Goal: Task Accomplishment & Management: Manage account settings

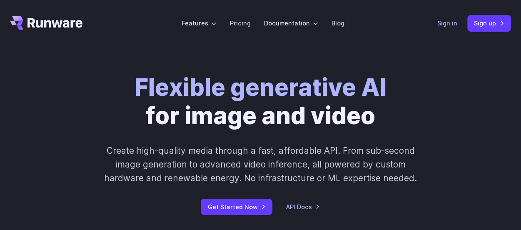
click at [446, 23] on link "Sign in" at bounding box center [447, 23] width 20 height 10
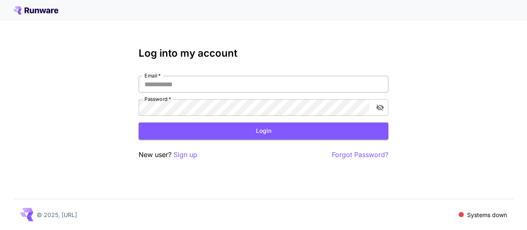
click at [191, 79] on input "Email   *" at bounding box center [264, 84] width 250 height 17
type input "**********"
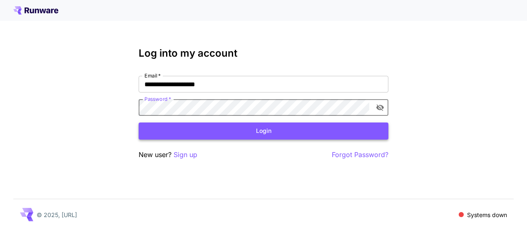
click at [207, 129] on button "Login" at bounding box center [264, 130] width 250 height 17
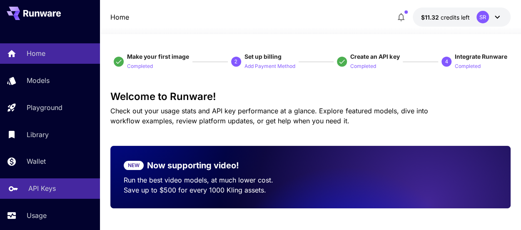
click at [35, 186] on p "API Keys" at bounding box center [41, 188] width 27 height 10
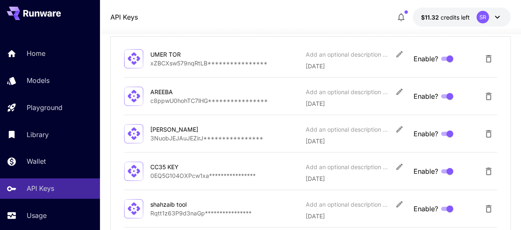
scroll to position [125, 0]
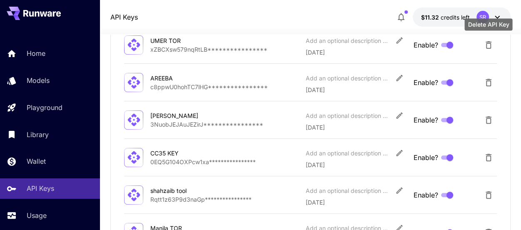
click at [485, 41] on icon "Delete API Key" at bounding box center [488, 45] width 10 height 10
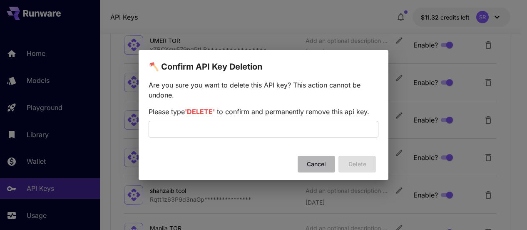
click at [314, 165] on button "Cancel" at bounding box center [316, 164] width 37 height 17
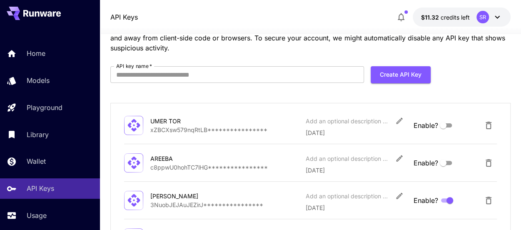
scroll to position [44, 0]
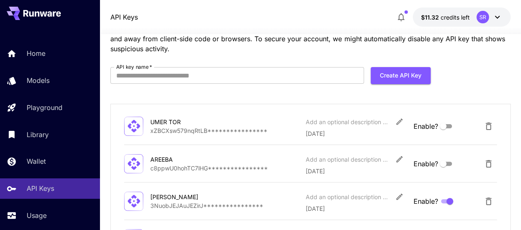
click at [489, 127] on icon "Delete API Key" at bounding box center [488, 126] width 10 height 10
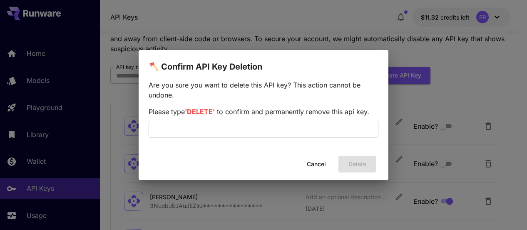
click at [313, 161] on button "Cancel" at bounding box center [316, 164] width 37 height 17
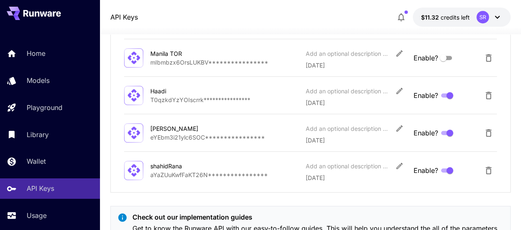
scroll to position [300, 0]
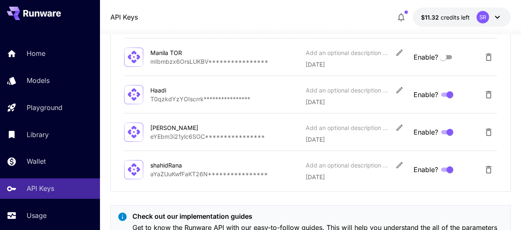
click at [236, 166] on p "shahidRana" at bounding box center [224, 165] width 149 height 9
click at [281, 169] on p "**********" at bounding box center [224, 173] width 149 height 9
click at [231, 173] on p "**********" at bounding box center [224, 173] width 149 height 9
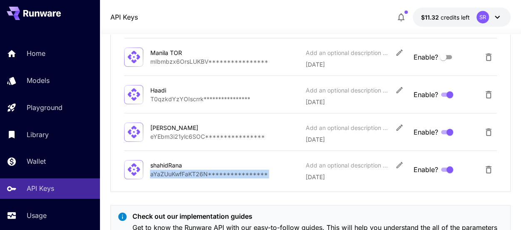
click at [231, 173] on p "**********" at bounding box center [224, 173] width 149 height 9
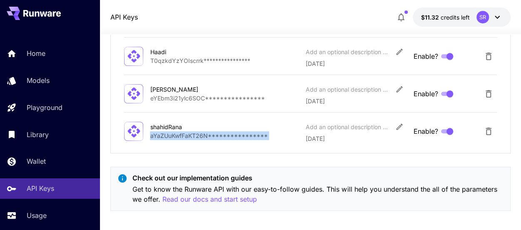
scroll to position [342, 0]
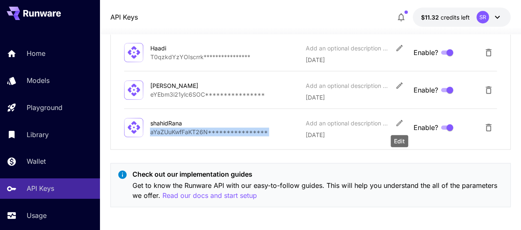
click at [399, 119] on icon "Edit" at bounding box center [399, 123] width 8 height 8
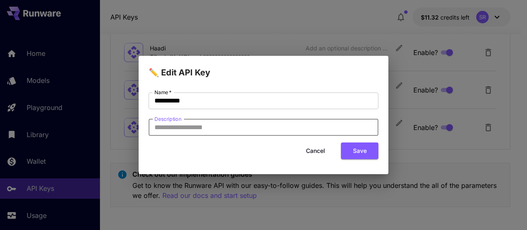
click at [279, 122] on input "Description" at bounding box center [264, 127] width 230 height 17
click at [323, 151] on button "Cancel" at bounding box center [315, 150] width 37 height 17
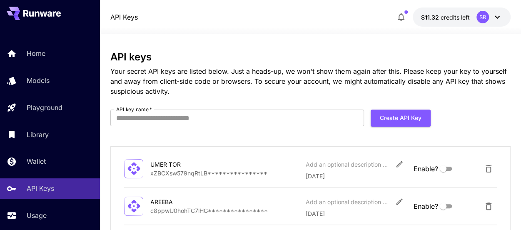
scroll to position [0, 0]
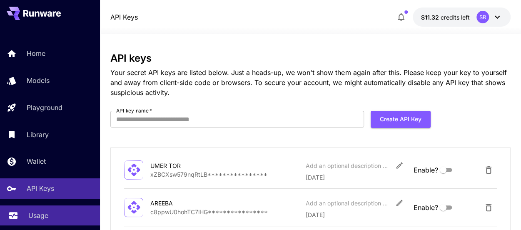
click at [35, 209] on link "Usage" at bounding box center [50, 215] width 100 height 20
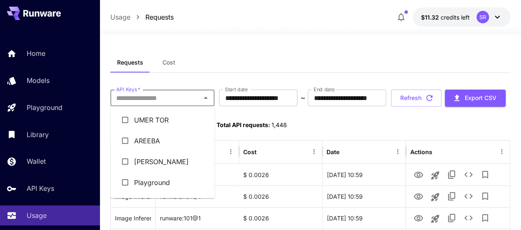
click at [161, 99] on input "API Keys   *" at bounding box center [155, 98] width 85 height 12
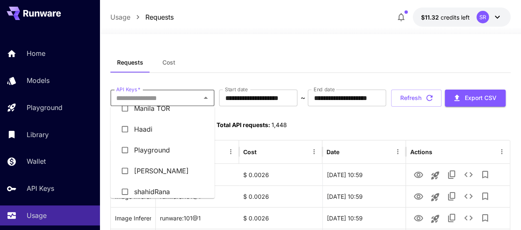
scroll to position [164, 0]
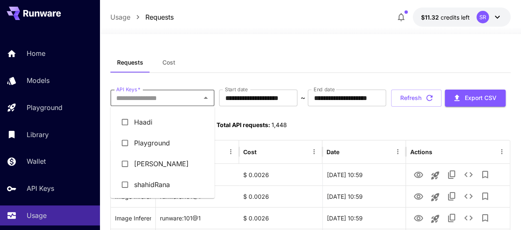
click at [178, 190] on li "shahidRana" at bounding box center [162, 184] width 104 height 21
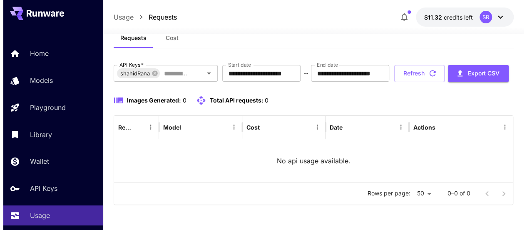
scroll to position [0, 0]
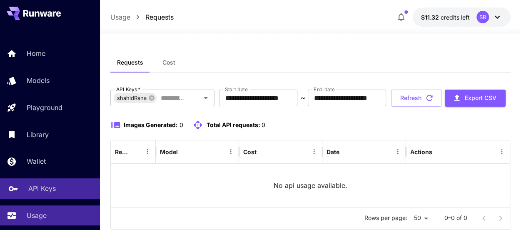
click at [34, 184] on p "API Keys" at bounding box center [41, 188] width 27 height 10
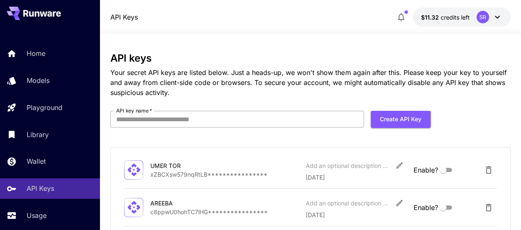
click at [247, 114] on input "API key name   *" at bounding box center [236, 119] width 253 height 17
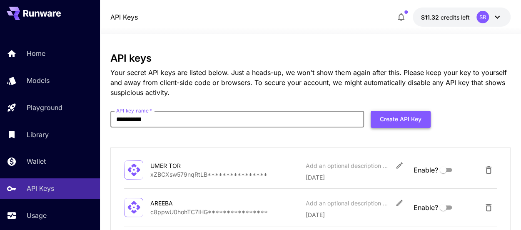
type input "**********"
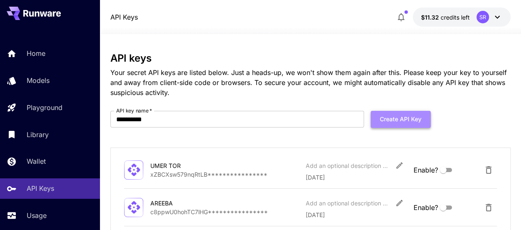
click at [404, 117] on button "Create API Key" at bounding box center [400, 119] width 60 height 17
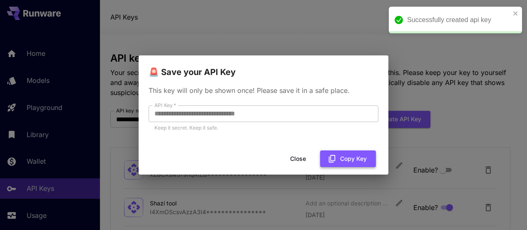
click at [333, 161] on icon "button" at bounding box center [332, 158] width 9 height 9
